Goal: Information Seeking & Learning: Learn about a topic

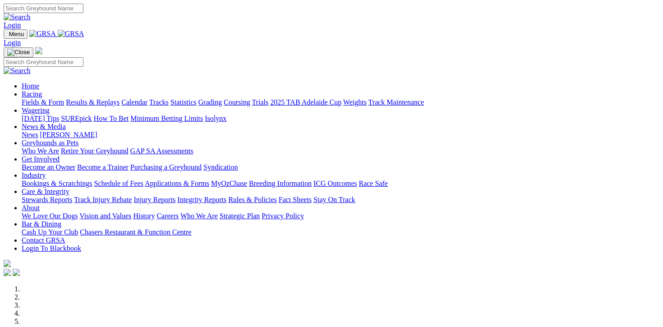
scroll to position [283, 0]
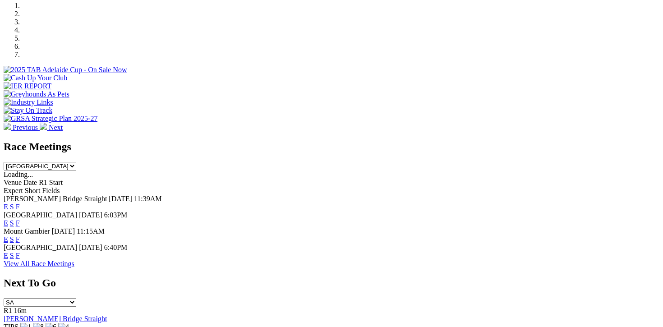
click at [20, 203] on link "F" at bounding box center [18, 207] width 4 height 8
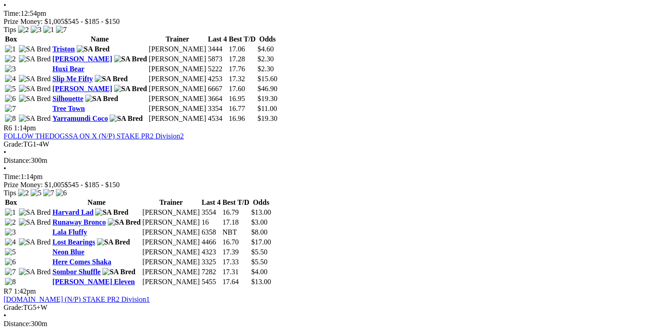
scroll to position [1086, 0]
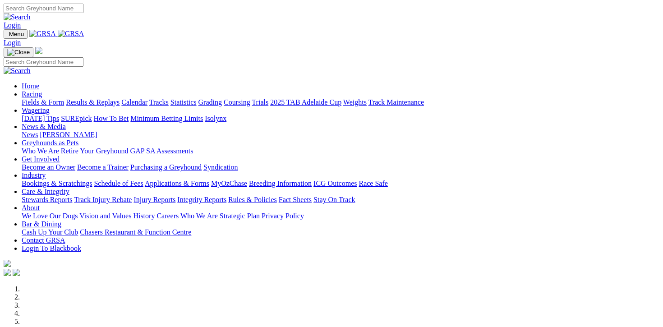
scroll to position [283, 0]
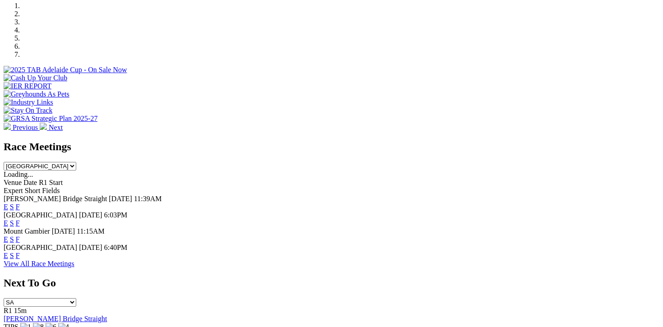
click at [20, 219] on link "F" at bounding box center [18, 223] width 4 height 8
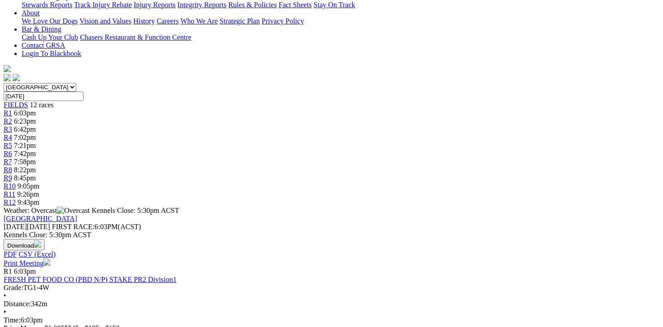
scroll to position [209, 0]
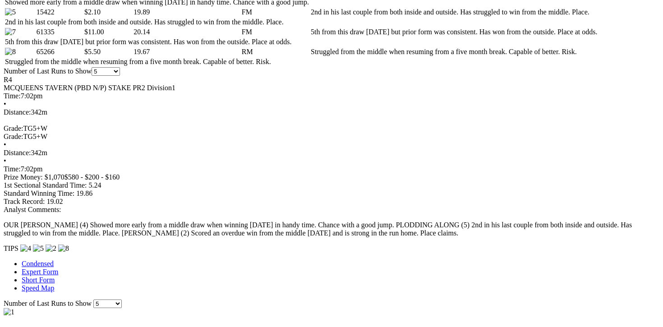
scroll to position [554, 0]
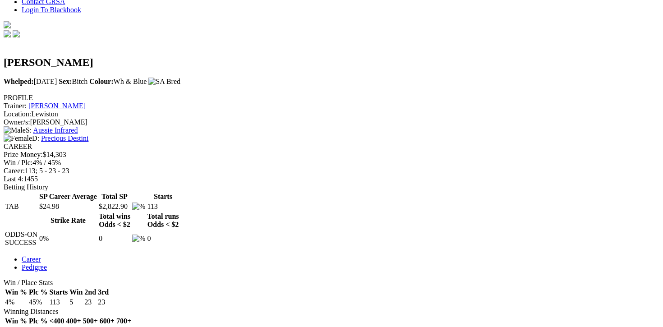
scroll to position [254, 0]
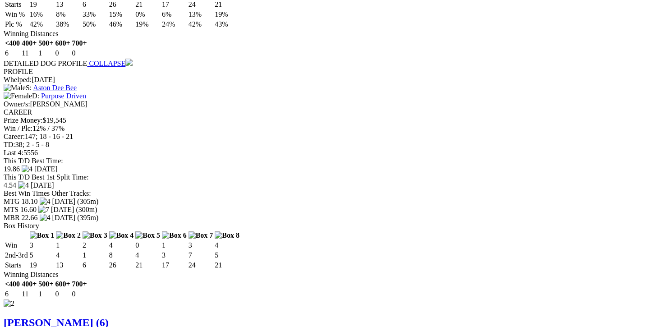
scroll to position [1040, 0]
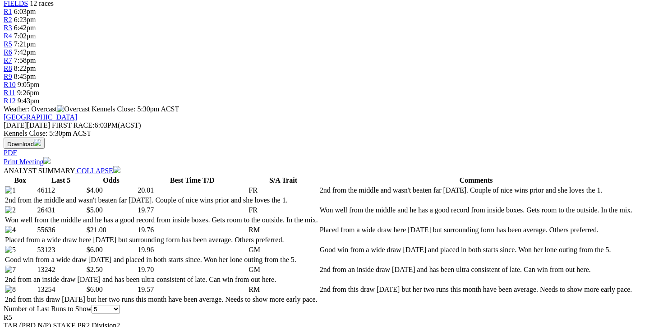
scroll to position [317, 0]
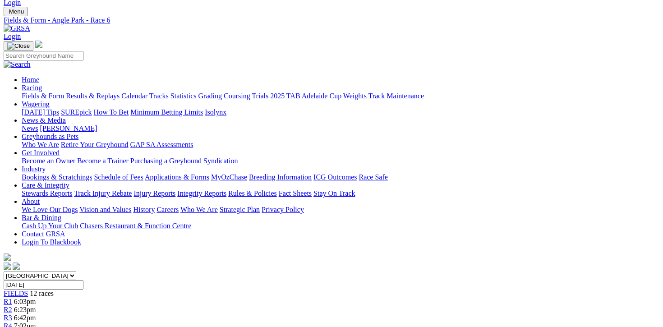
scroll to position [117, 0]
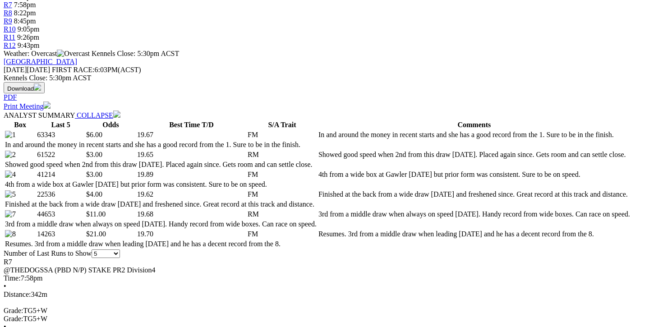
scroll to position [374, 0]
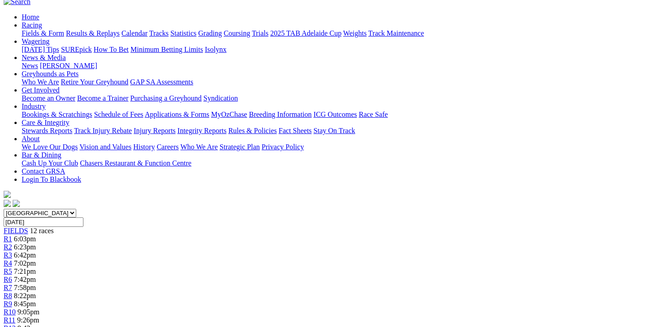
scroll to position [0, 0]
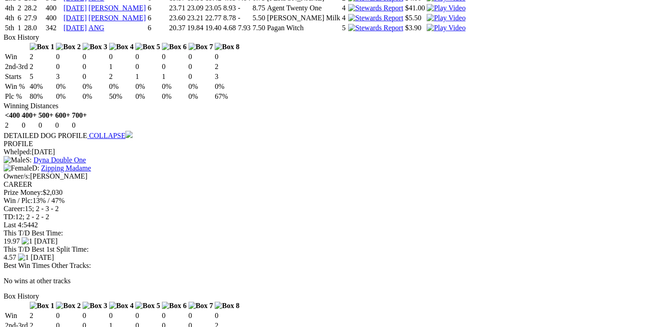
scroll to position [963, 0]
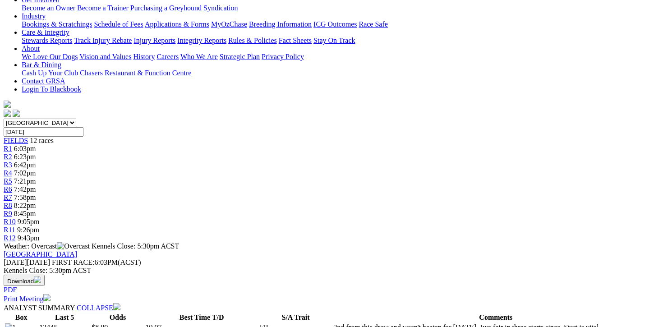
scroll to position [0, 0]
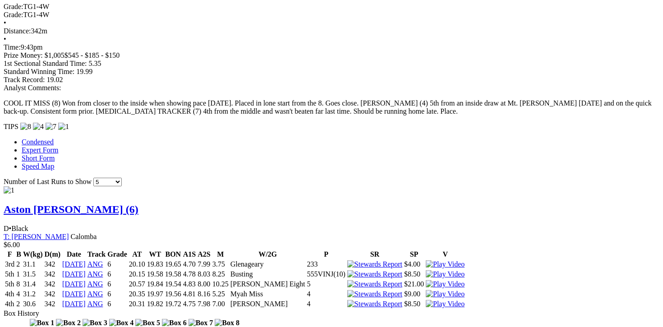
scroll to position [692, 0]
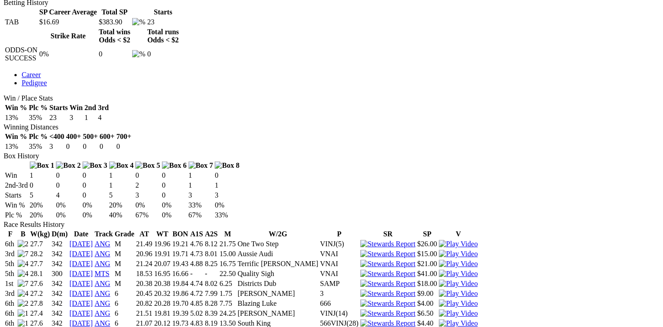
scroll to position [449, 0]
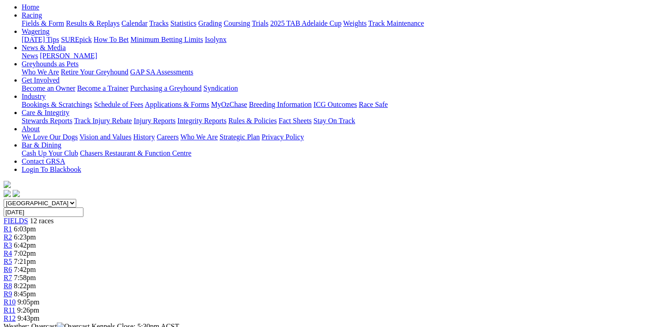
scroll to position [90, 0]
